Goal: Information Seeking & Learning: Learn about a topic

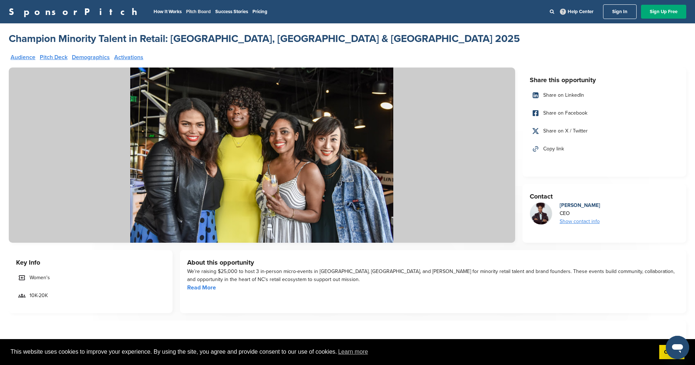
click at [186, 9] on link "Pitch Board" at bounding box center [198, 12] width 25 height 6
click at [19, 58] on link "Audience" at bounding box center [23, 57] width 25 height 6
click at [58, 54] on link "Pitch Deck" at bounding box center [54, 57] width 28 height 6
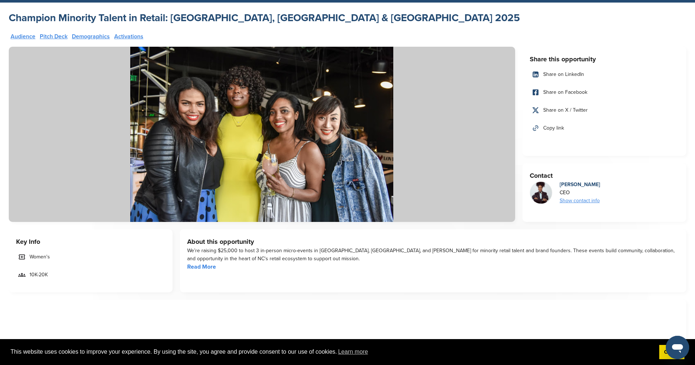
scroll to position [13, 0]
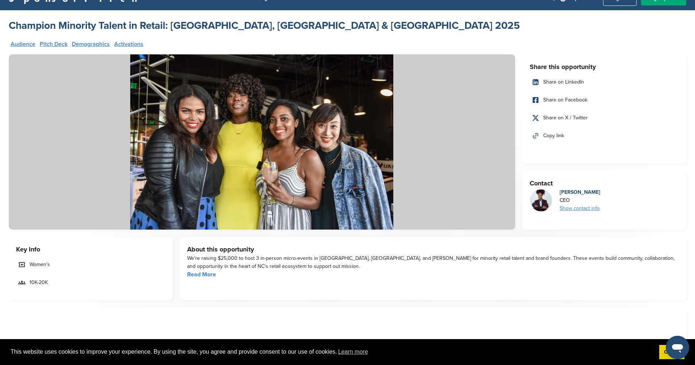
click at [139, 43] on link "Activations" at bounding box center [128, 44] width 29 height 6
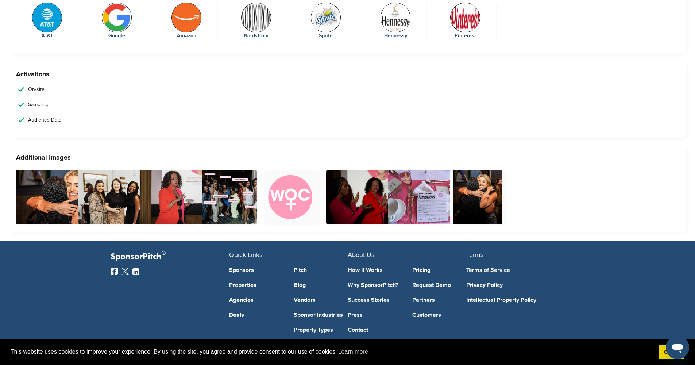
scroll to position [1594, 0]
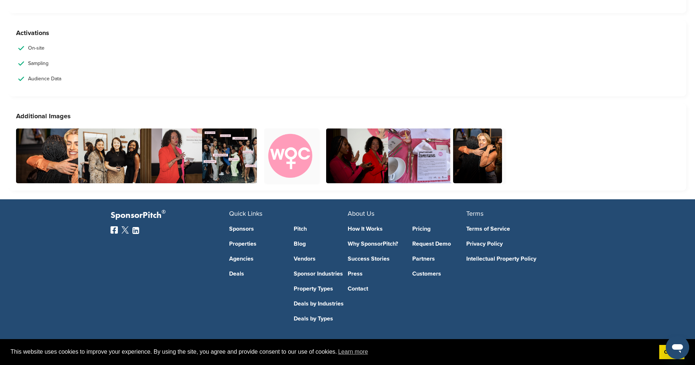
click at [305, 226] on link "Pitch" at bounding box center [321, 229] width 54 height 6
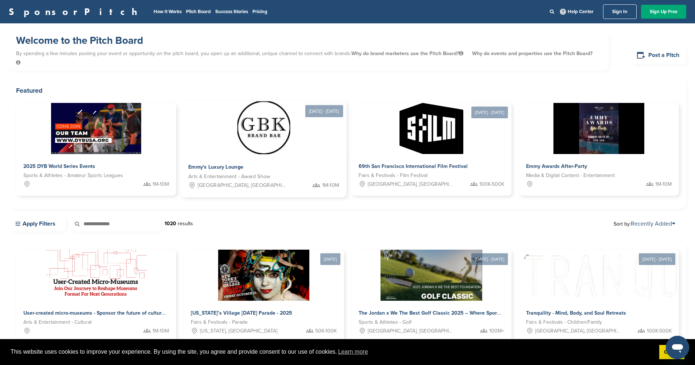
click at [236, 164] on span "Emmy's Luxury Lounge" at bounding box center [215, 167] width 55 height 7
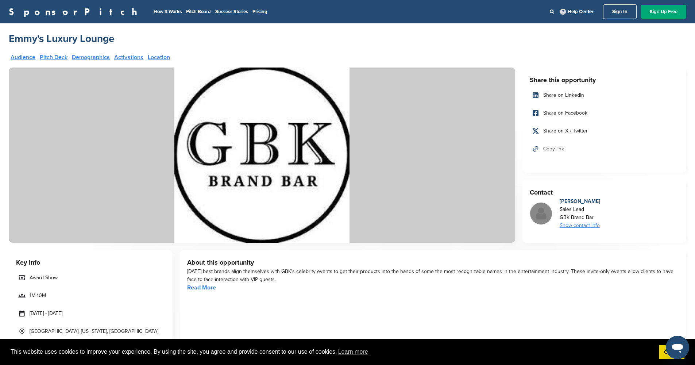
click at [208, 290] on link "Read More" at bounding box center [201, 287] width 29 height 7
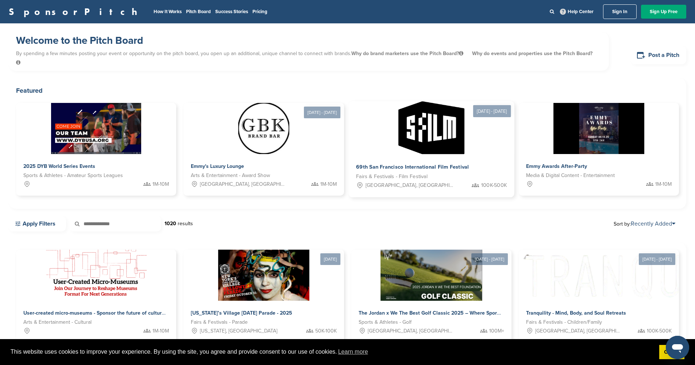
click at [427, 164] on span "69th San Francisco International Film Festival" at bounding box center [412, 167] width 113 height 7
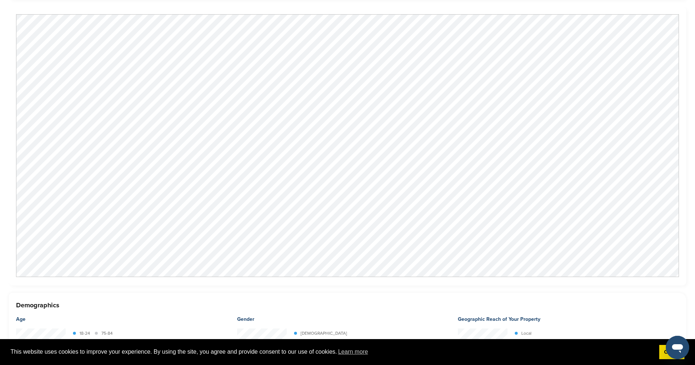
scroll to position [611, 0]
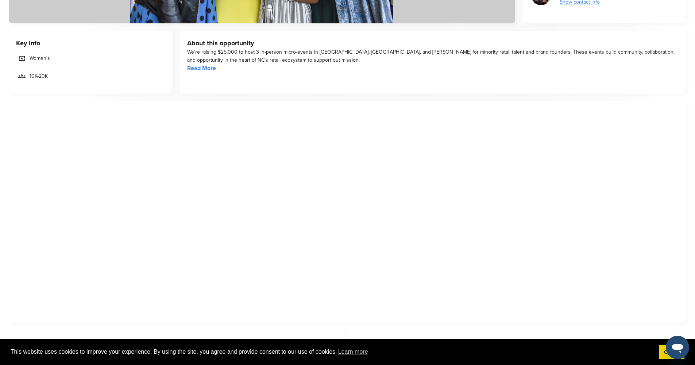
scroll to position [255, 0]
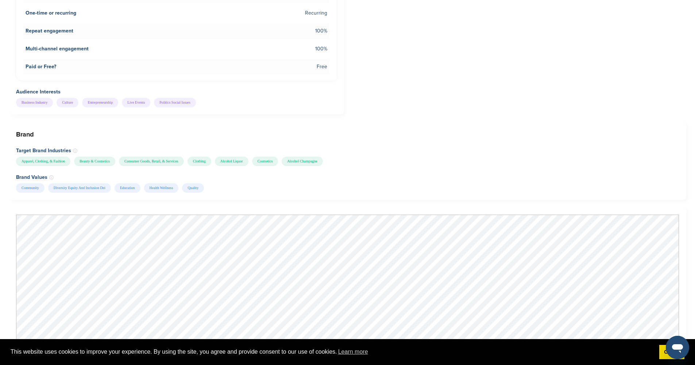
scroll to position [636, 0]
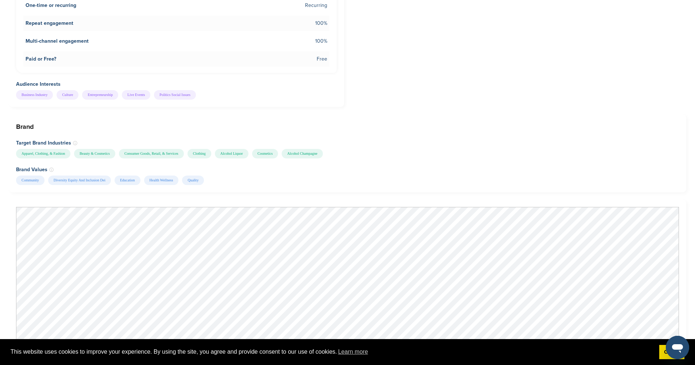
drag, startPoint x: 693, startPoint y: 127, endPoint x: 691, endPoint y: 201, distance: 74.5
click at [691, 194] on div "Champion Minority Talent in Retail: Raleigh, Greensboro & Charlotte 2025 Audien…" at bounding box center [347, 272] width 695 height 1770
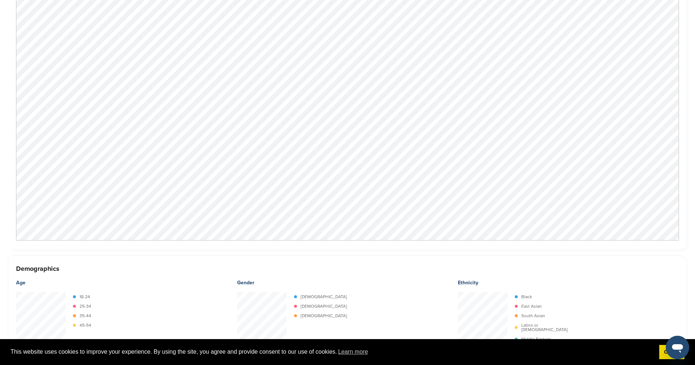
scroll to position [734, 0]
